Goal: Navigation & Orientation: Understand site structure

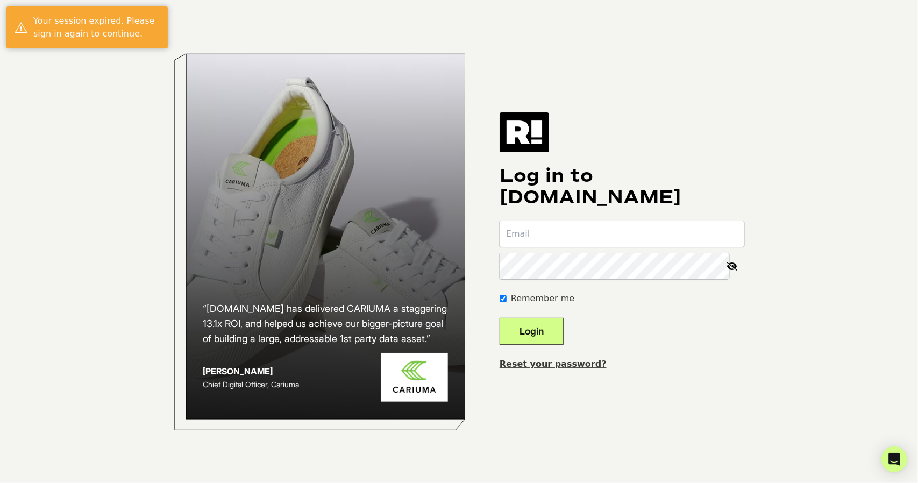
type input "[EMAIL_ADDRESS][DOMAIN_NAME]"
click at [552, 331] on button "Login" at bounding box center [531, 331] width 64 height 27
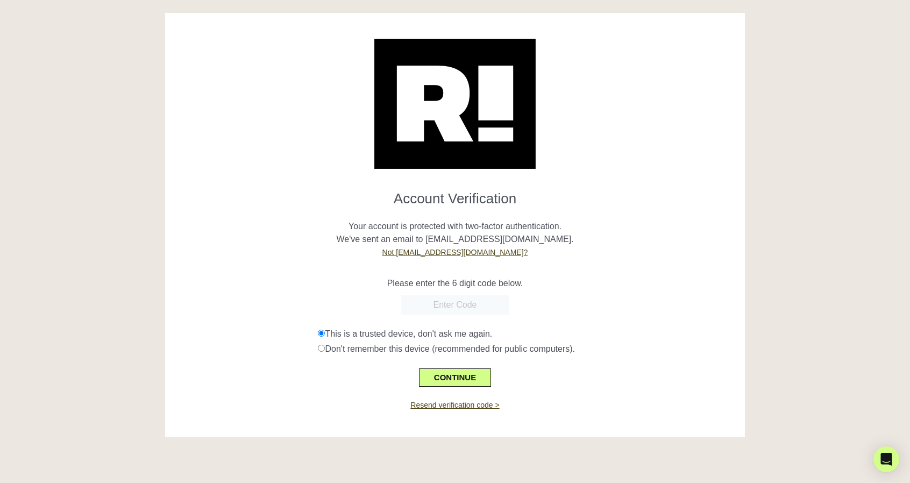
click at [449, 309] on input "text" at bounding box center [455, 304] width 108 height 19
type input "352470"
click at [442, 373] on button "CONTINUE" at bounding box center [455, 377] width 72 height 18
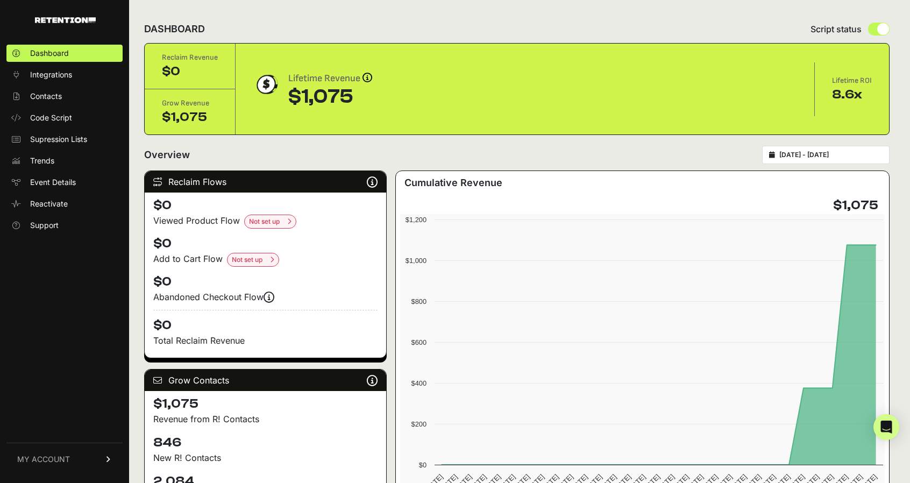
click at [871, 30] on div "Script status" at bounding box center [849, 29] width 79 height 13
click at [883, 30] on input "radio" at bounding box center [879, 29] width 22 height 13
radio input "true"
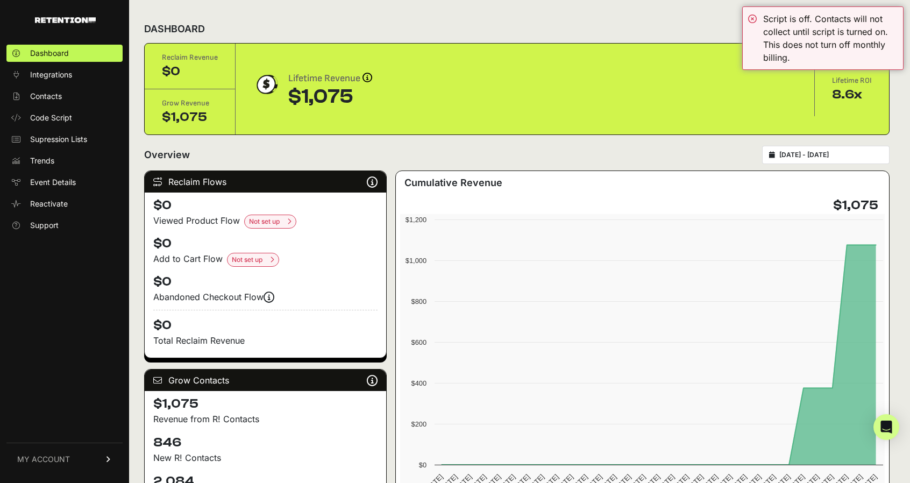
click at [883, 30] on div "Script is off. Contacts will not collect until script is turned on. This does n…" at bounding box center [830, 38] width 134 height 52
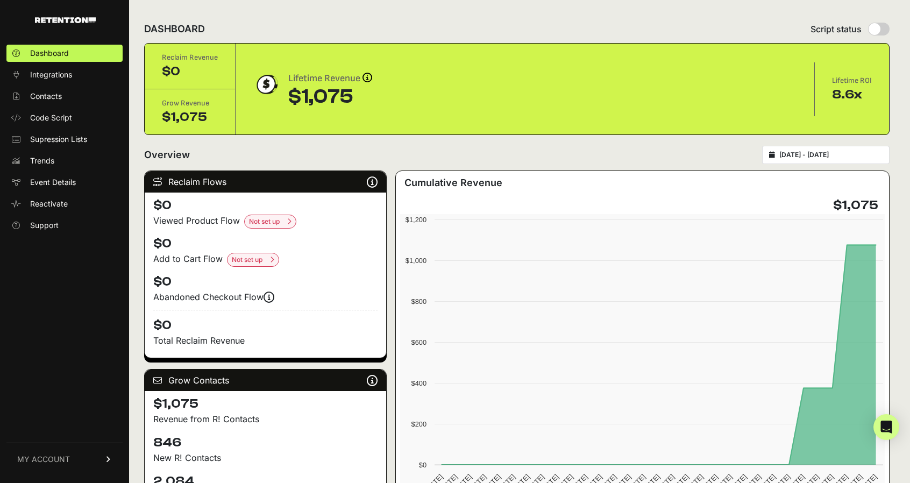
click at [882, 26] on input "radio" at bounding box center [879, 29] width 22 height 13
radio input "true"
click at [48, 71] on span "Integrations" at bounding box center [51, 74] width 42 height 11
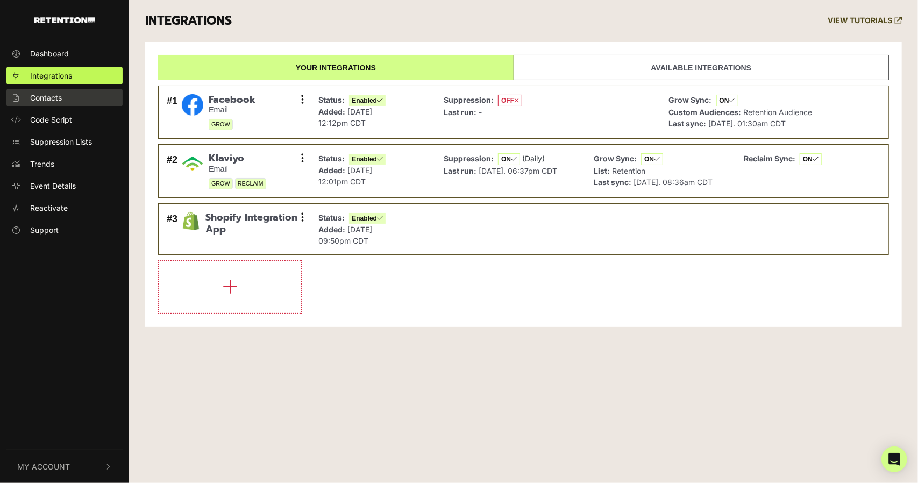
click at [28, 99] on link "Contacts" at bounding box center [64, 98] width 116 height 18
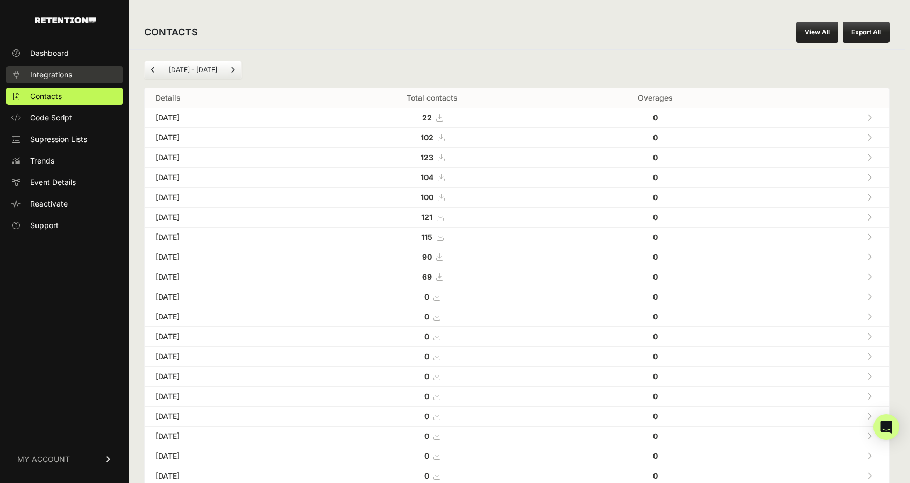
click at [47, 78] on span "Integrations" at bounding box center [51, 74] width 42 height 11
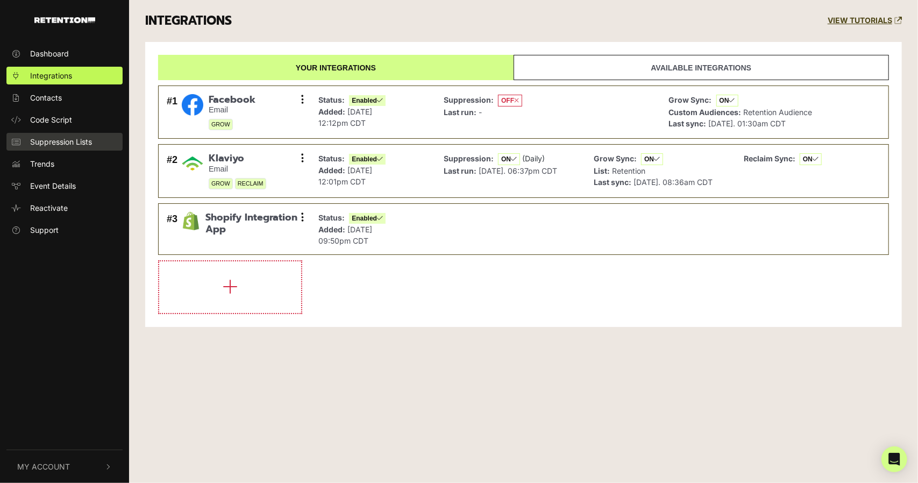
click at [46, 145] on span "Suppression Lists" at bounding box center [61, 141] width 62 height 11
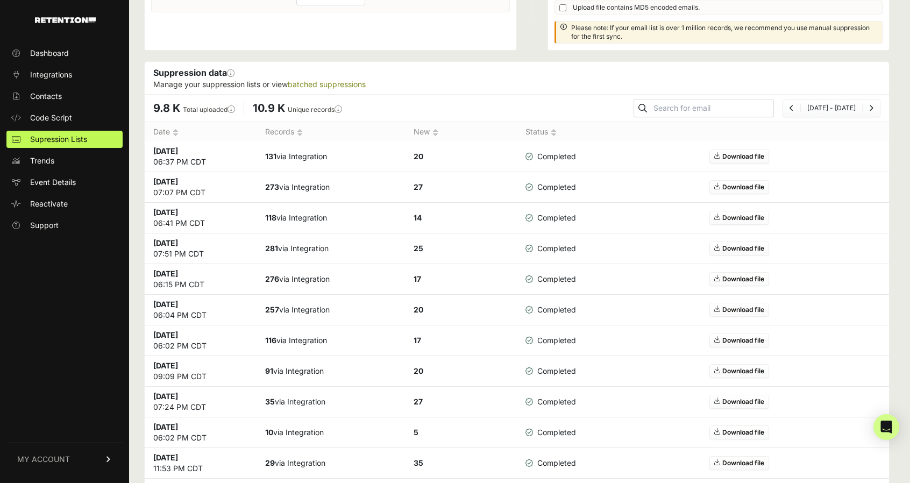
scroll to position [215, 0]
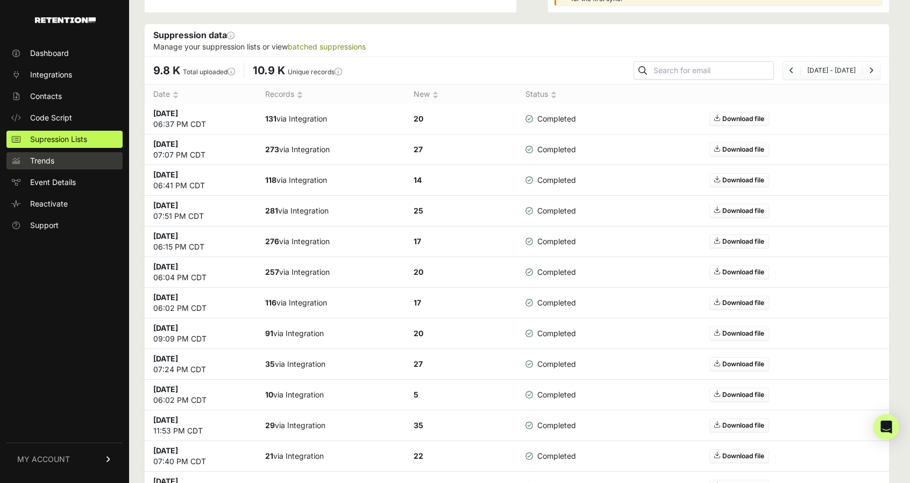
click at [46, 165] on span "Trends" at bounding box center [42, 160] width 24 height 11
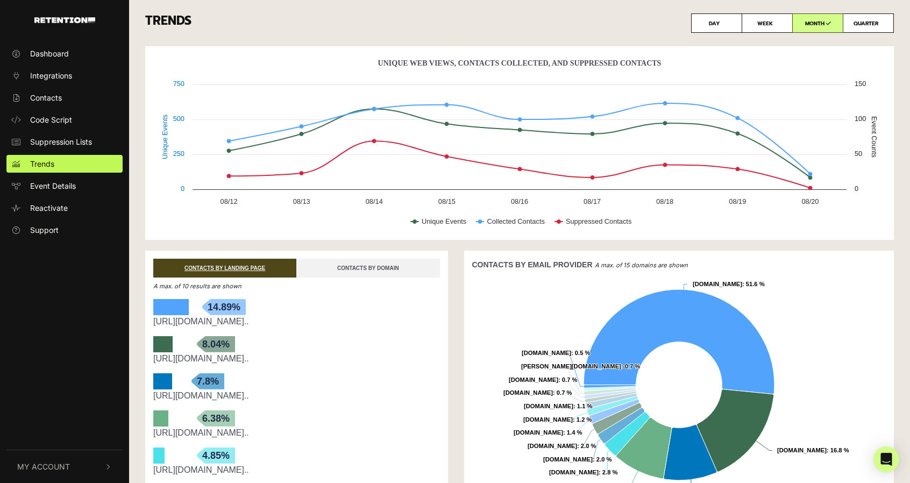
click at [373, 260] on link "CONTACTS BY DOMAIN" at bounding box center [367, 268] width 143 height 19
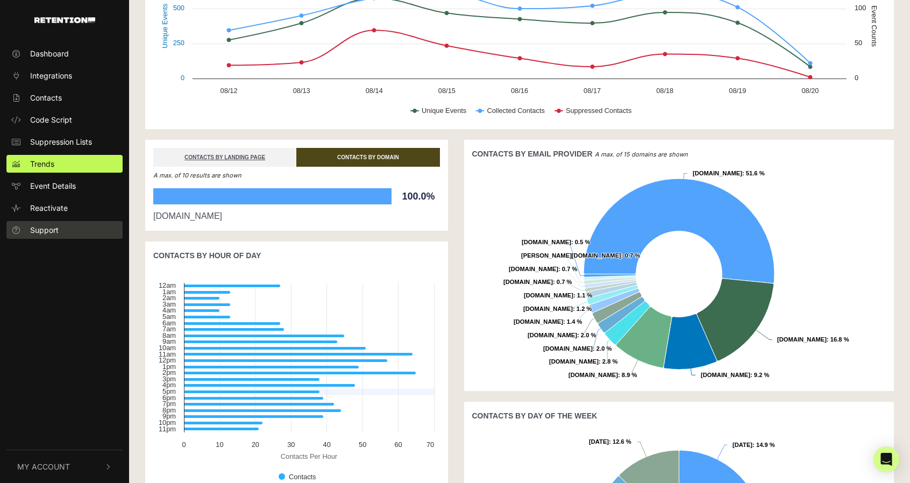
scroll to position [75, 0]
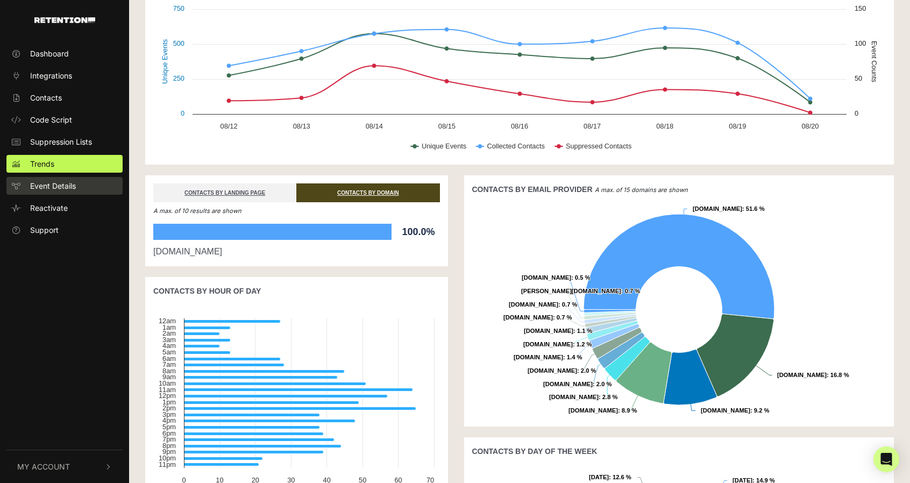
click at [60, 191] on span "Event Details" at bounding box center [53, 185] width 46 height 11
click at [45, 209] on span "Reactivate" at bounding box center [49, 207] width 38 height 11
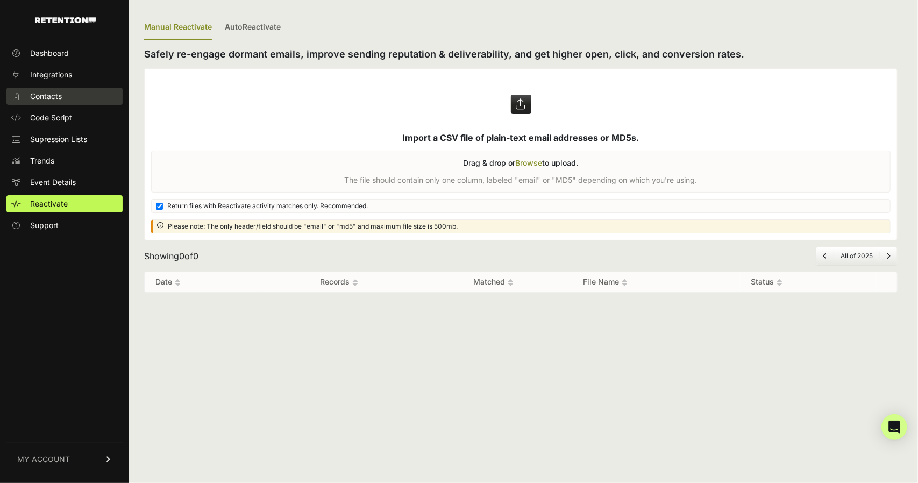
click at [56, 103] on link "Contacts" at bounding box center [64, 96] width 116 height 17
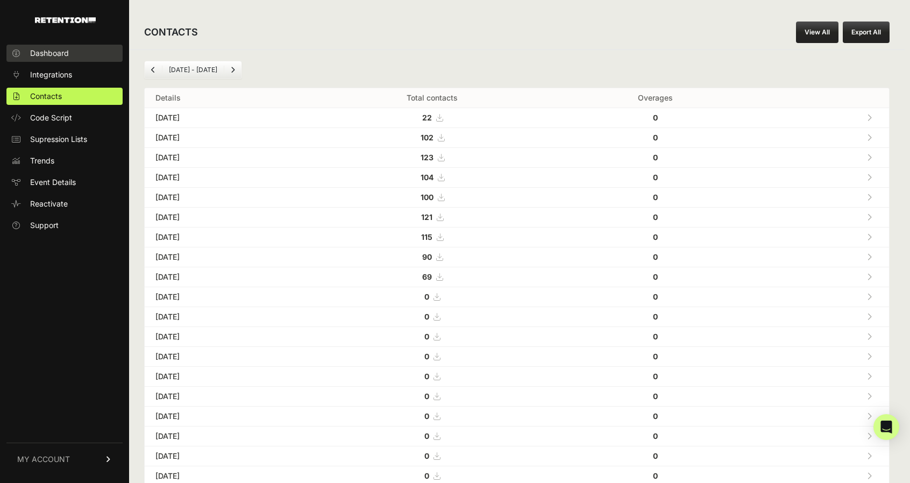
click at [65, 53] on span "Dashboard" at bounding box center [49, 53] width 39 height 11
click at [61, 74] on span "Integrations" at bounding box center [51, 74] width 42 height 11
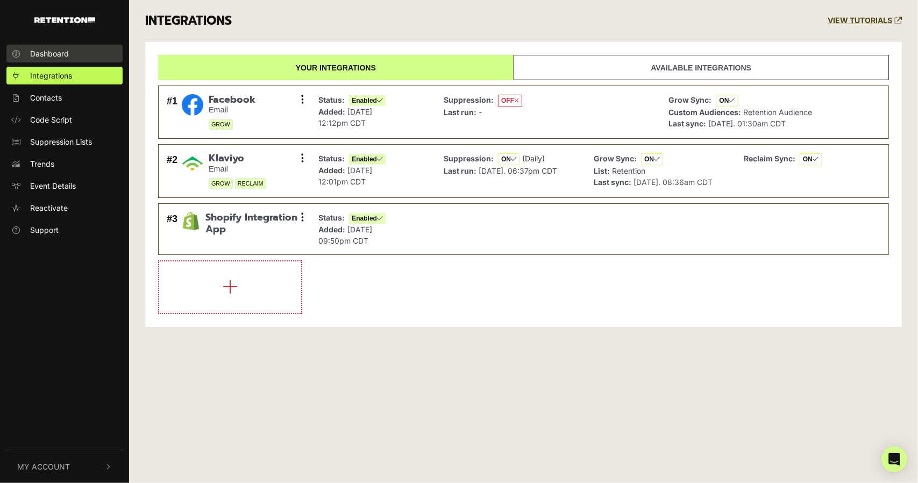
click at [59, 55] on span "Dashboard" at bounding box center [49, 53] width 39 height 11
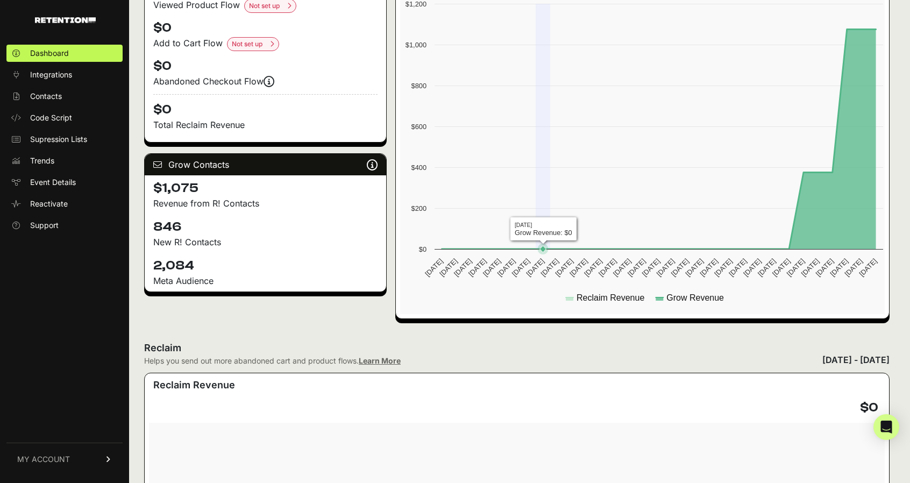
scroll to position [215, 0]
